Goal: Task Accomplishment & Management: Use online tool/utility

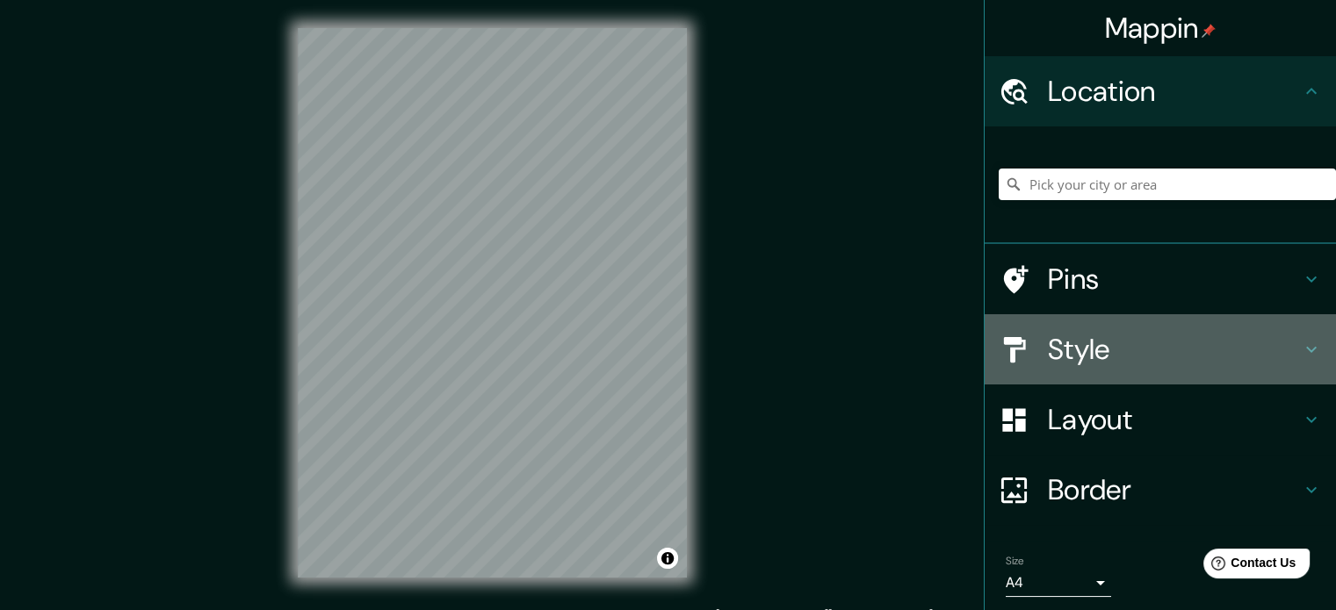
click at [1306, 349] on icon at bounding box center [1311, 350] width 11 height 6
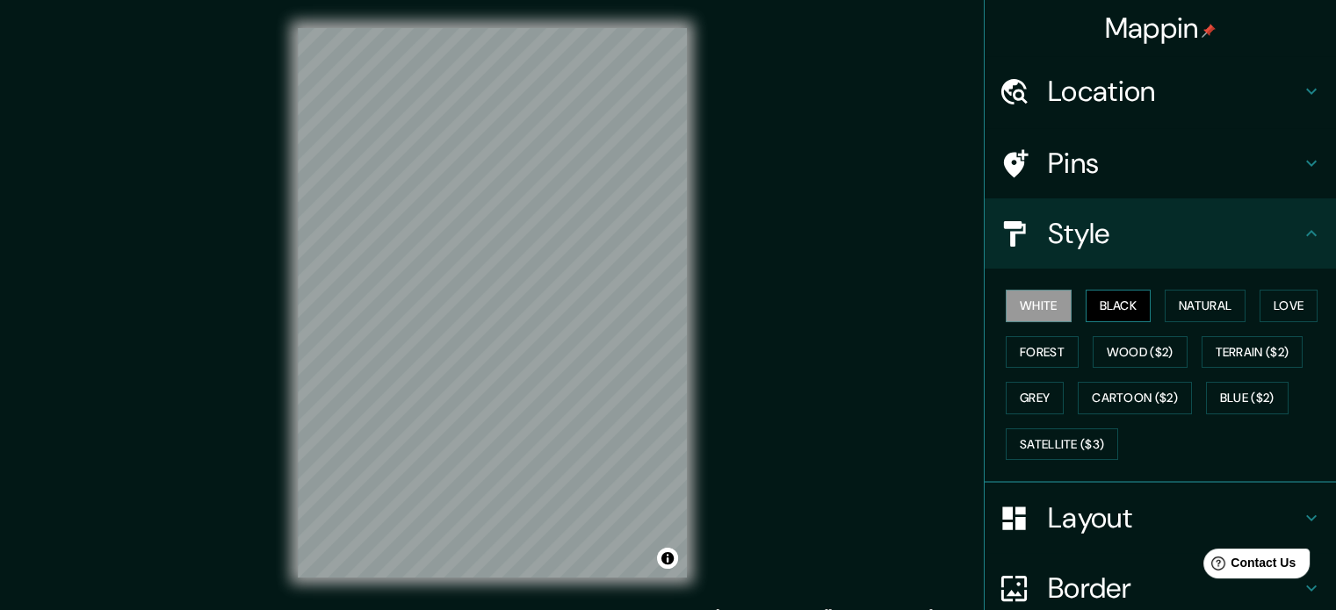
click at [1100, 301] on button "Black" at bounding box center [1119, 306] width 66 height 32
click at [1191, 305] on button "Natural" at bounding box center [1205, 306] width 81 height 32
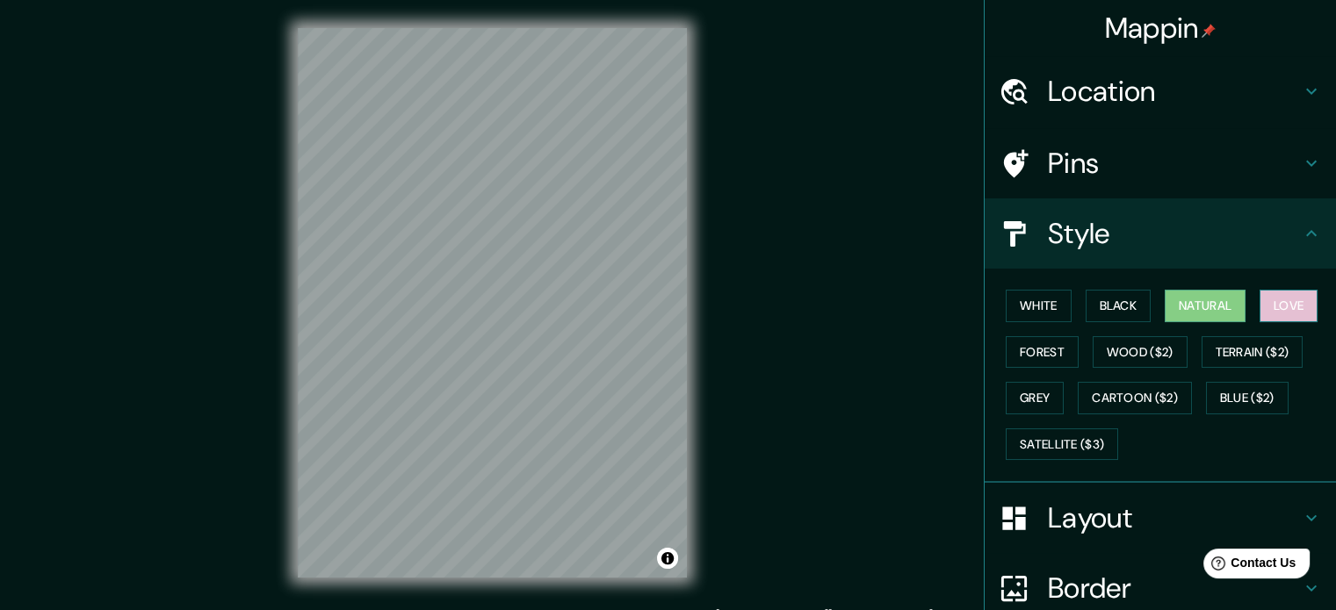
click at [1293, 311] on button "Love" at bounding box center [1288, 306] width 58 height 32
click at [1026, 353] on button "Forest" at bounding box center [1042, 352] width 73 height 32
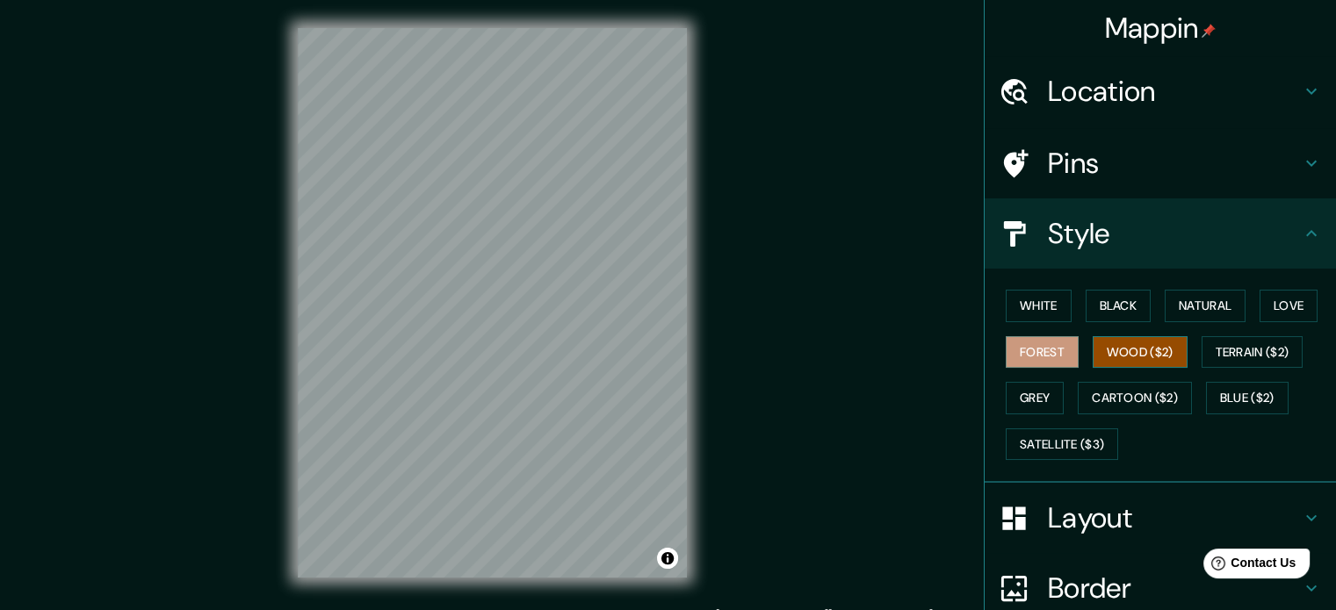
click at [1137, 356] on button "Wood ($2)" at bounding box center [1140, 352] width 95 height 32
click at [1243, 354] on button "Terrain ($2)" at bounding box center [1252, 352] width 102 height 32
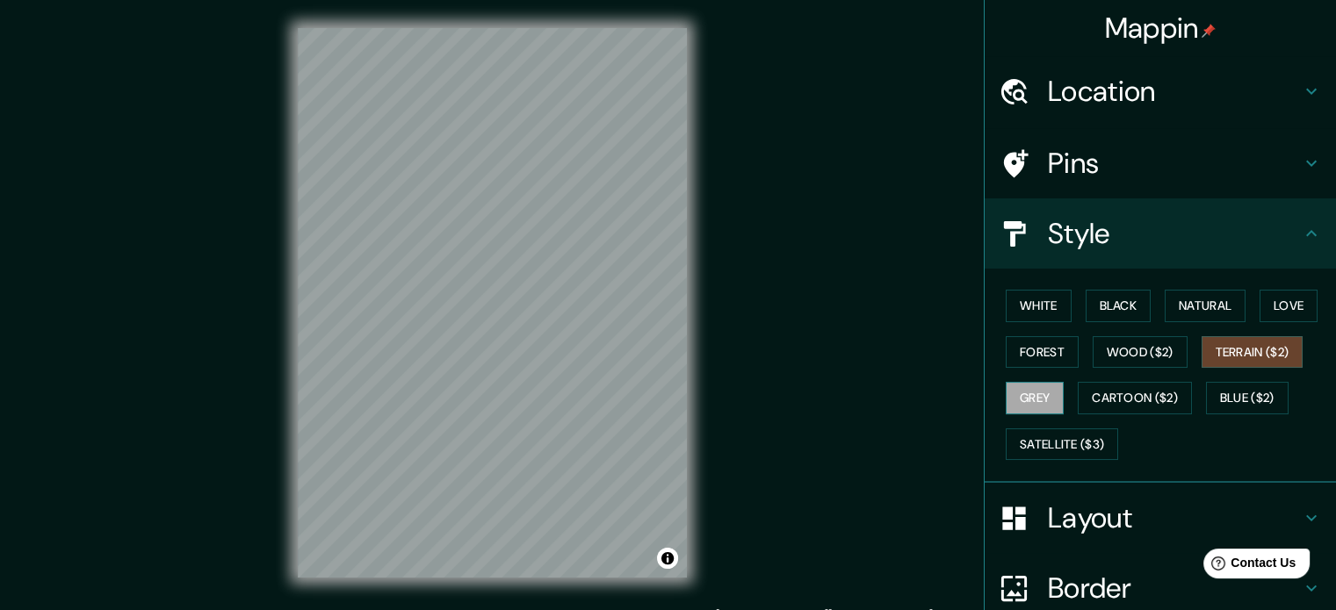
click at [1024, 396] on button "Grey" at bounding box center [1035, 398] width 58 height 32
click at [1131, 390] on button "Cartoon ($2)" at bounding box center [1135, 398] width 114 height 32
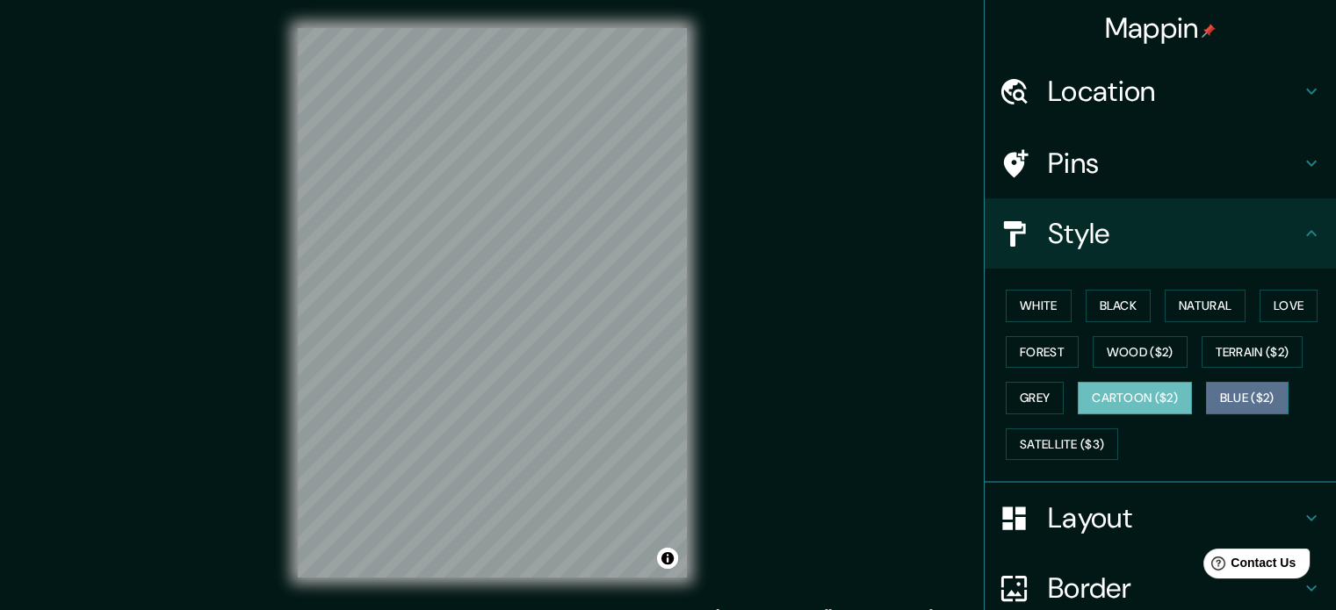
click at [1248, 393] on button "Blue ($2)" at bounding box center [1247, 398] width 83 height 32
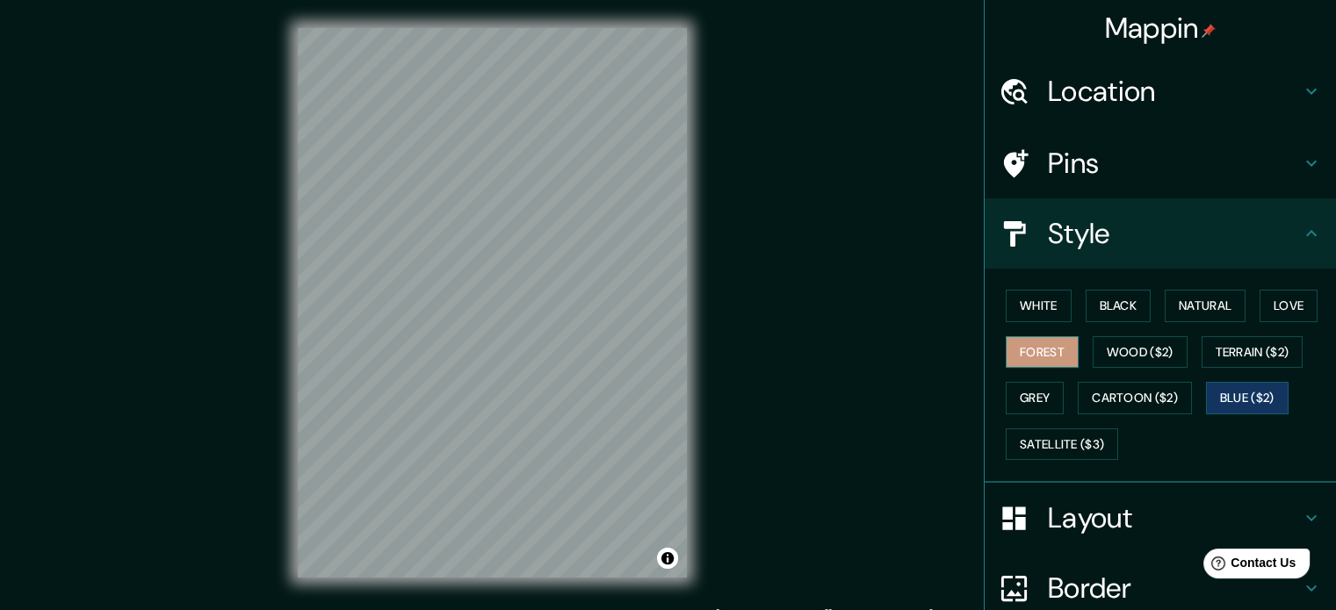
click at [1031, 350] on button "Forest" at bounding box center [1042, 352] width 73 height 32
